Goal: Task Accomplishment & Management: Use online tool/utility

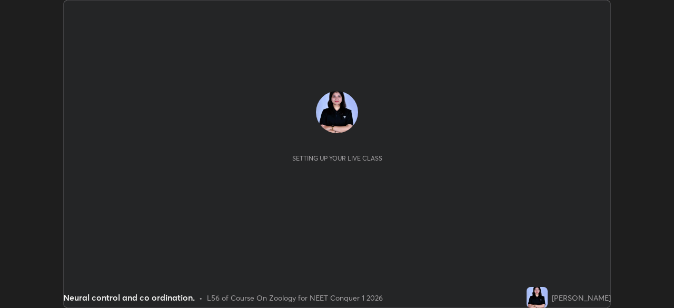
scroll to position [308, 674]
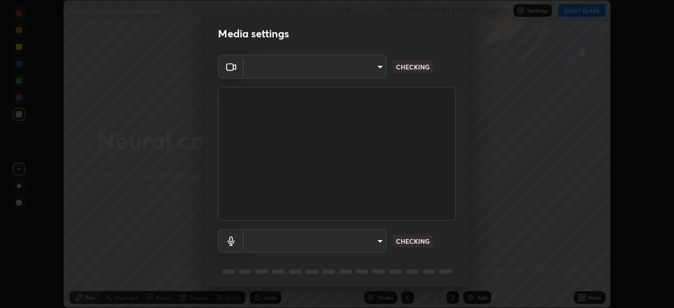
type input "846d0ba8f5080ab81b5b071cdfefeec17a04dc93fe71064fe08a1f5c66129023"
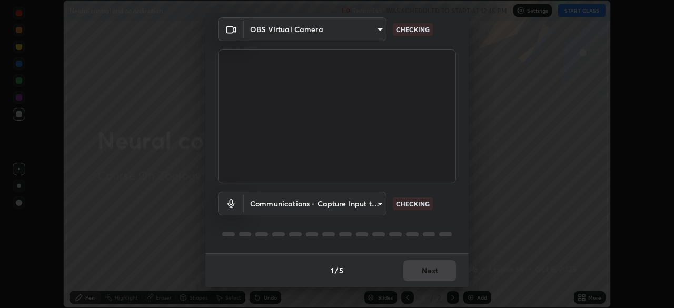
click at [372, 205] on body "Erase all Neural control and co ordination. Recording WAS SCHEDULED TO START AT…" at bounding box center [337, 154] width 674 height 308
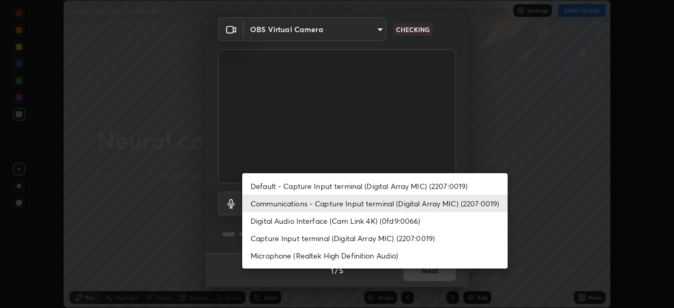
click at [379, 187] on li "Default - Capture Input terminal (Digital Array MIC) (2207:0019)" at bounding box center [374, 185] width 265 height 17
type input "default"
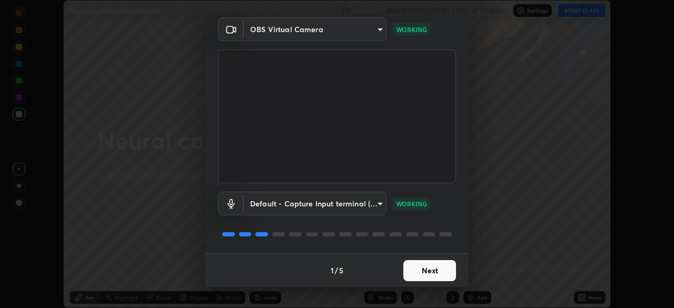
click at [442, 267] on button "Next" at bounding box center [429, 270] width 53 height 21
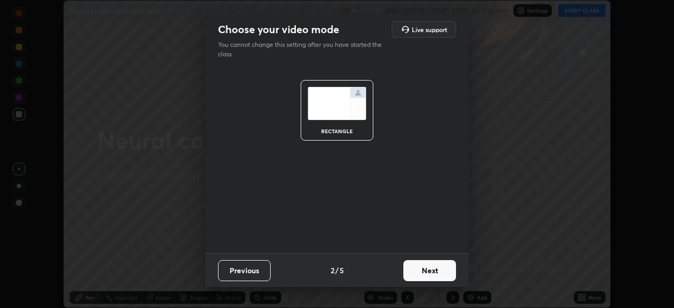
click at [444, 270] on button "Next" at bounding box center [429, 270] width 53 height 21
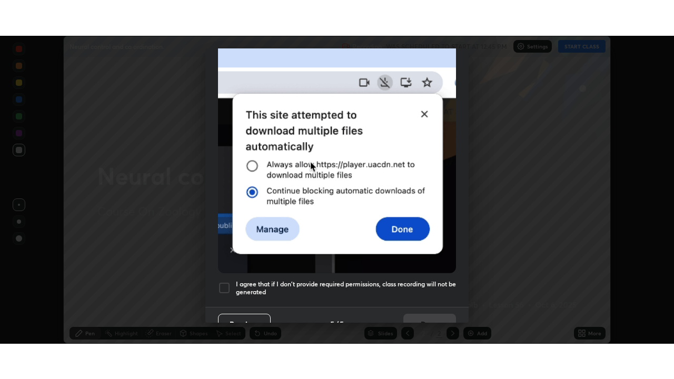
scroll to position [252, 0]
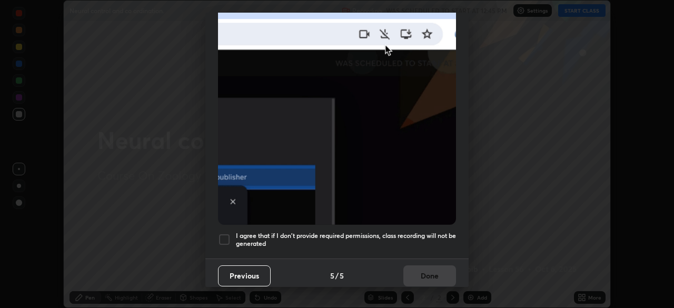
click at [443, 232] on h5 "I agree that if I don't provide required permissions, class recording will not …" at bounding box center [346, 240] width 220 height 16
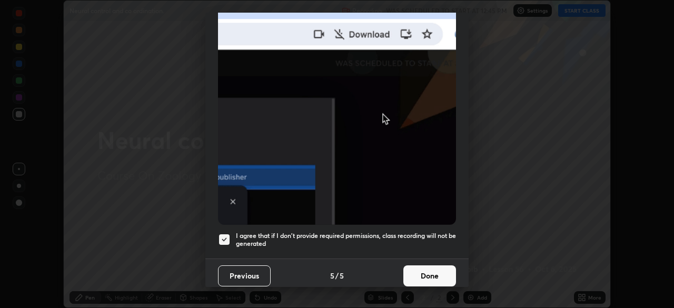
click at [439, 271] on button "Done" at bounding box center [429, 275] width 53 height 21
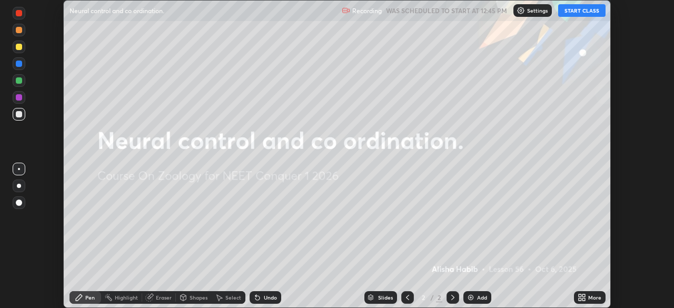
click at [586, 14] on button "START CLASS" at bounding box center [581, 10] width 47 height 13
click at [591, 297] on div "More" at bounding box center [594, 297] width 13 height 5
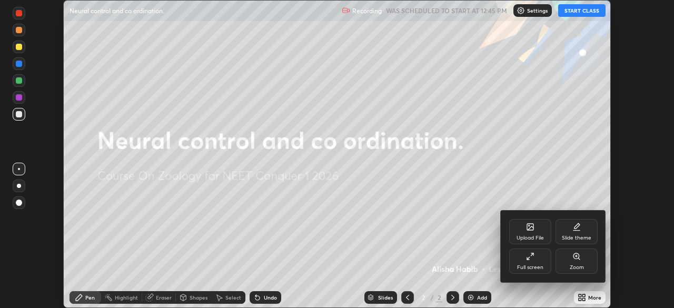
click at [540, 260] on div "Full screen" at bounding box center [530, 261] width 42 height 25
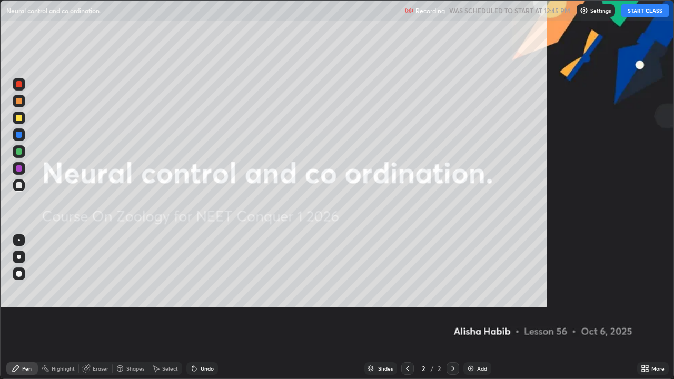
scroll to position [379, 674]
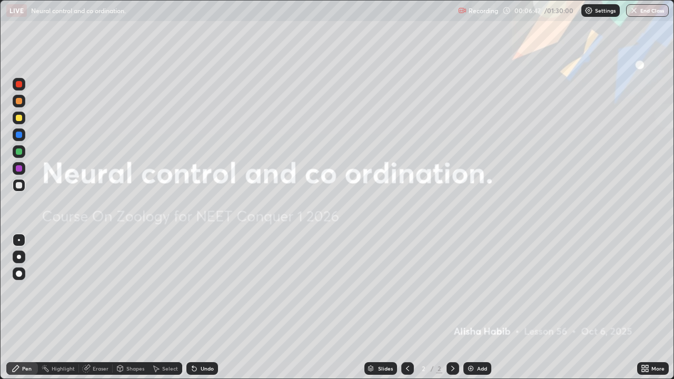
click at [19, 257] on div at bounding box center [19, 257] width 4 height 4
click at [478, 307] on div "Add" at bounding box center [482, 368] width 10 height 5
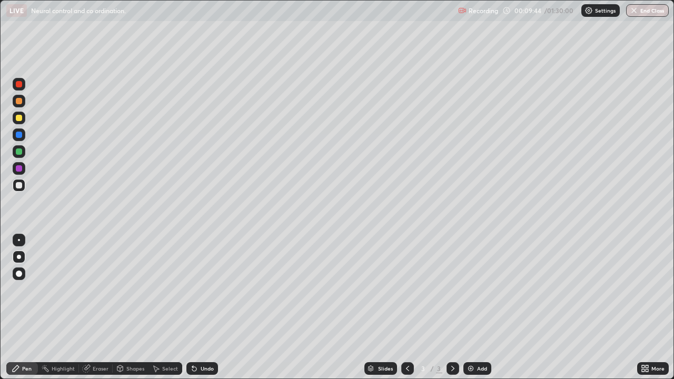
click at [21, 102] on div at bounding box center [19, 101] width 6 height 6
click at [23, 133] on div at bounding box center [19, 134] width 13 height 13
click at [95, 307] on div "Eraser" at bounding box center [101, 368] width 16 height 5
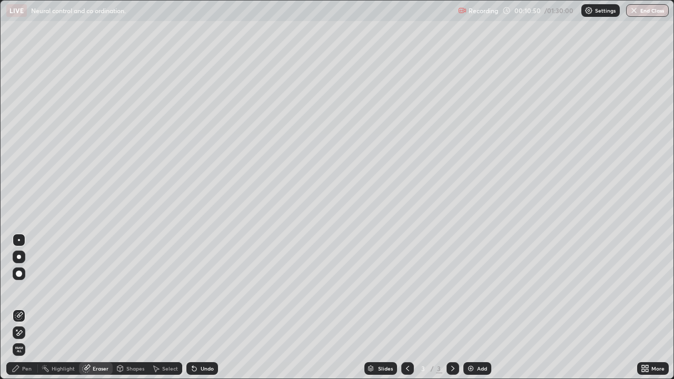
click at [23, 307] on div "Pen" at bounding box center [26, 368] width 9 height 5
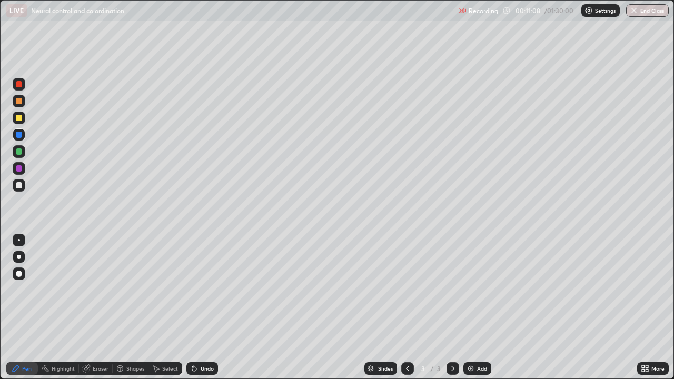
click at [25, 189] on div at bounding box center [19, 185] width 13 height 17
click at [203, 307] on div "Undo" at bounding box center [207, 368] width 13 height 5
click at [201, 307] on div "Undo" at bounding box center [207, 368] width 13 height 5
click at [202, 307] on div "Undo" at bounding box center [207, 368] width 13 height 5
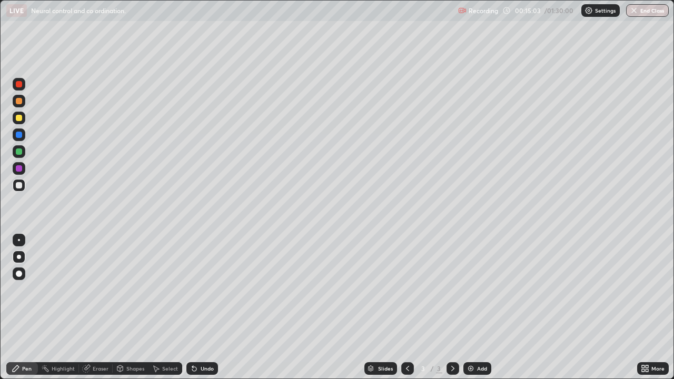
click at [207, 307] on div "Undo" at bounding box center [202, 368] width 32 height 13
click at [223, 307] on div "Slides 3 / 3 Add" at bounding box center [427, 368] width 419 height 21
click at [214, 307] on div "Undo" at bounding box center [202, 368] width 32 height 13
click at [213, 307] on div "Undo" at bounding box center [202, 368] width 32 height 13
click at [208, 307] on div "Undo" at bounding box center [202, 368] width 32 height 13
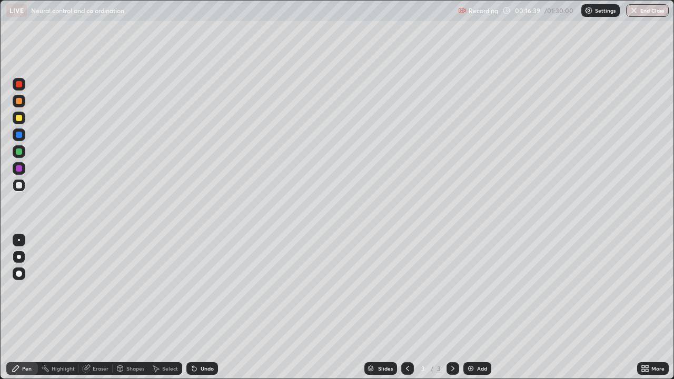
click at [209, 307] on div "Undo" at bounding box center [202, 368] width 32 height 13
click at [211, 307] on div "Undo" at bounding box center [207, 368] width 13 height 5
click at [212, 307] on div "Undo" at bounding box center [202, 368] width 32 height 13
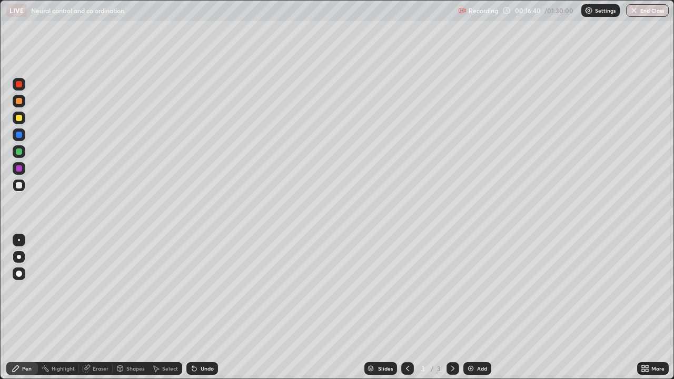
click at [213, 307] on div "Undo" at bounding box center [202, 368] width 32 height 13
click at [212, 307] on div "Undo" at bounding box center [202, 368] width 32 height 13
click at [213, 307] on div "Undo" at bounding box center [202, 368] width 32 height 13
click at [471, 307] on img at bounding box center [471, 368] width 8 height 8
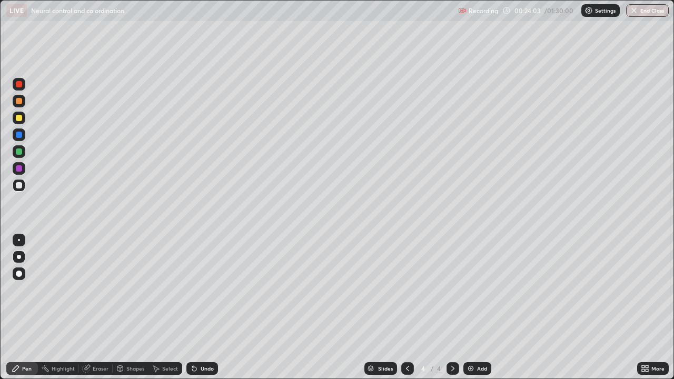
click at [23, 97] on div at bounding box center [19, 101] width 13 height 13
click at [24, 133] on div at bounding box center [19, 134] width 13 height 13
click at [24, 190] on div at bounding box center [19, 185] width 13 height 17
click at [65, 307] on div "Highlight" at bounding box center [63, 368] width 23 height 5
click at [21, 307] on div at bounding box center [19, 332] width 13 height 13
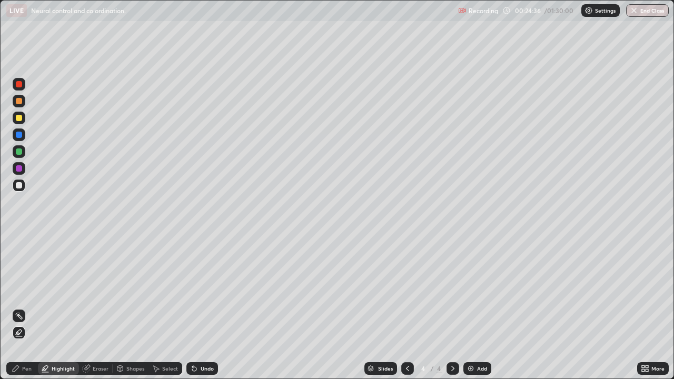
click at [23, 307] on div "Pen" at bounding box center [22, 368] width 32 height 13
click at [16, 118] on div at bounding box center [19, 118] width 6 height 6
click at [201, 307] on div "Undo" at bounding box center [207, 368] width 13 height 5
click at [203, 307] on div "Undo" at bounding box center [202, 368] width 32 height 13
click at [202, 307] on div "Undo" at bounding box center [202, 368] width 32 height 13
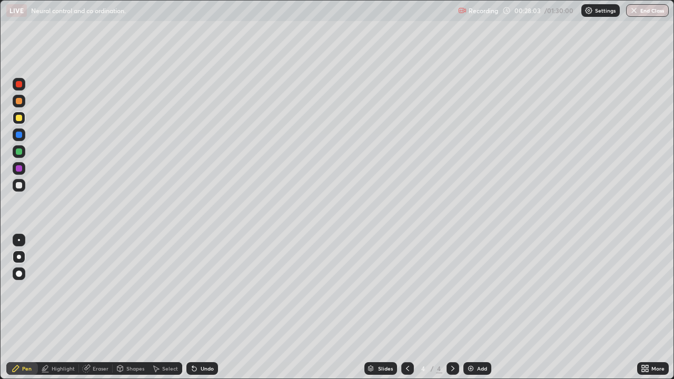
click at [201, 307] on div "Undo" at bounding box center [207, 368] width 13 height 5
click at [202, 307] on div "Undo" at bounding box center [207, 368] width 13 height 5
click at [23, 185] on div at bounding box center [19, 185] width 13 height 13
click at [206, 307] on div "Undo" at bounding box center [202, 368] width 32 height 13
click at [22, 154] on div at bounding box center [19, 151] width 13 height 13
